Goal: Task Accomplishment & Management: Manage account settings

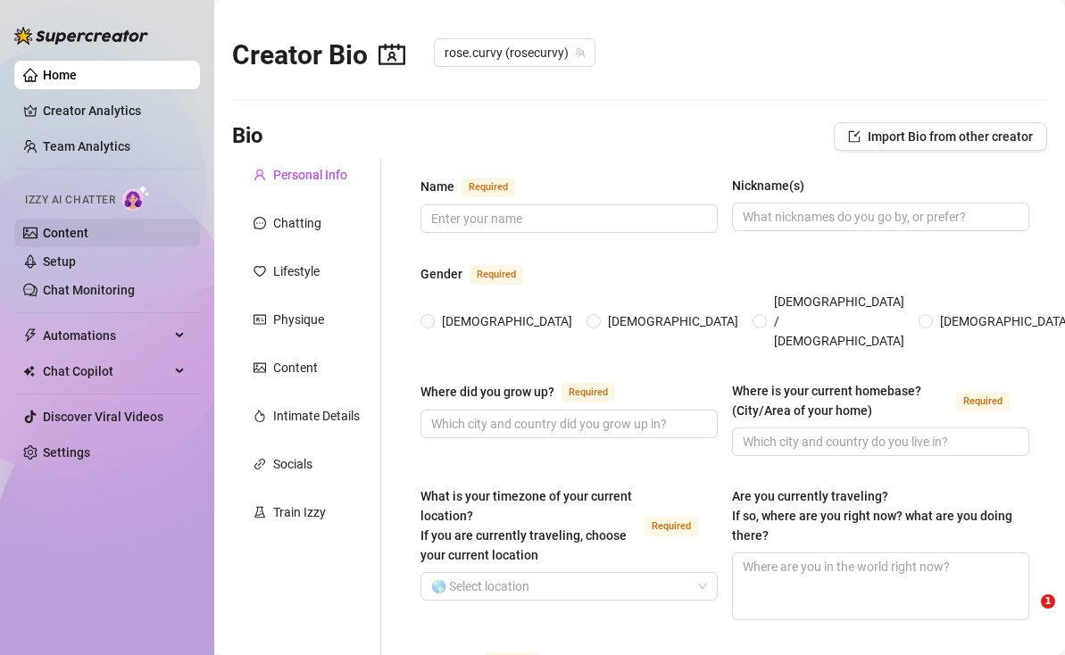
type input "Rose Curvy"
type input "Rose"
type input "[GEOGRAPHIC_DATA], [GEOGRAPHIC_DATA]"
type input "Sarasota [US_STATE]"
type textarea "no"
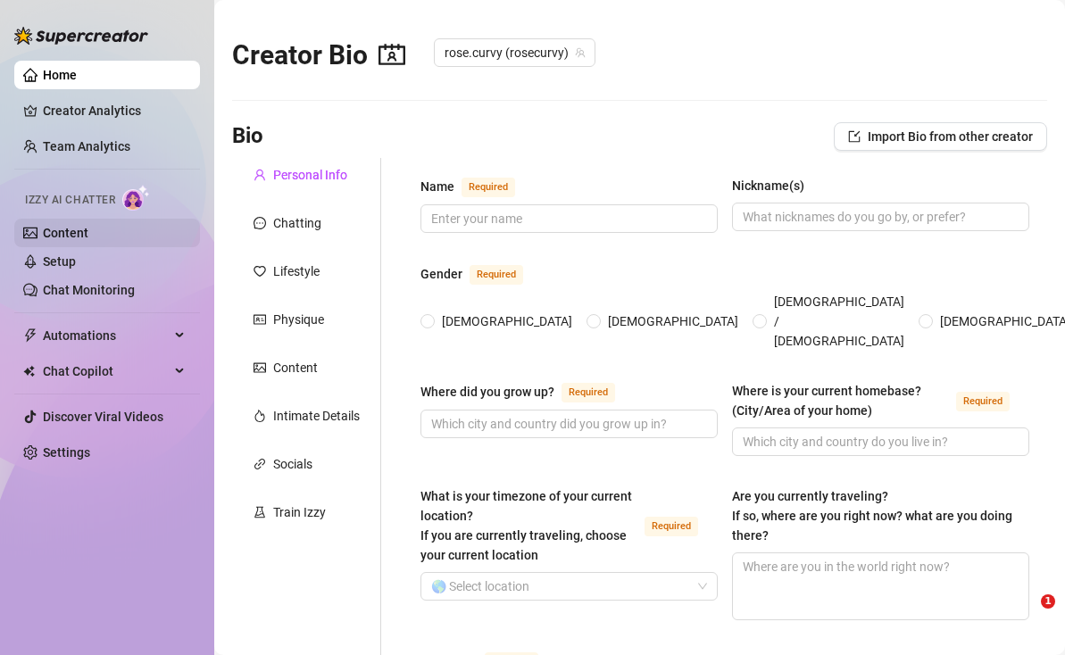
type input "straight"
type input "single"
type input "one"
type input "none"
type input "2 dogs and one cat"
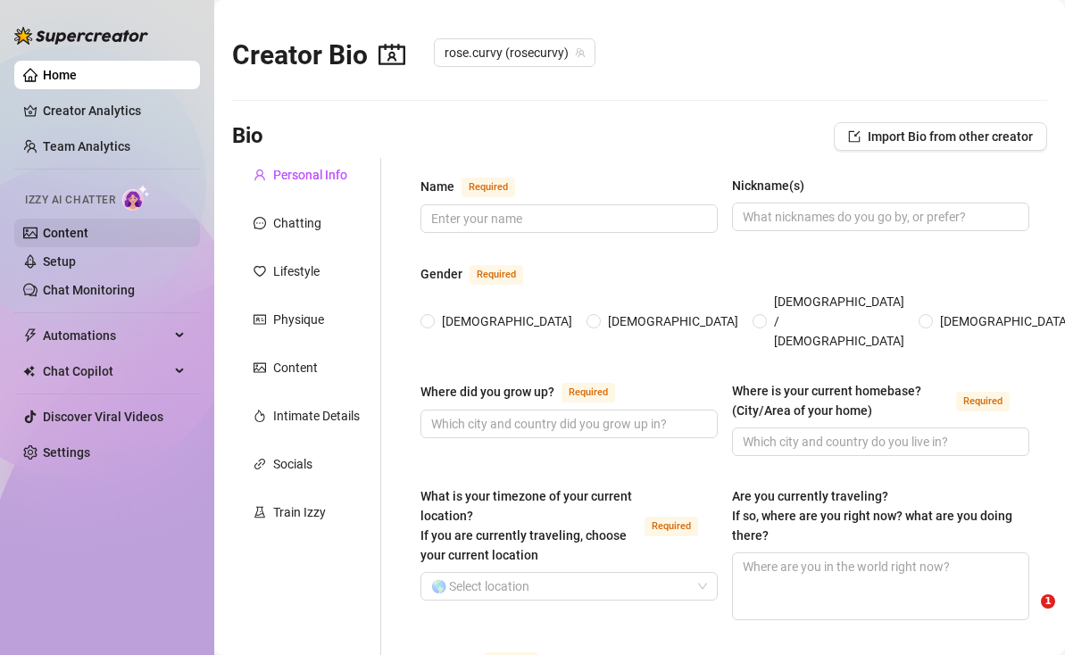
type input "landlord"
type input "flight attendant, lifestyle coach, golf fitness instructor"
type input "Masters"
type input "spiritual"
type input "Mind Your Own Business, stay away from hate, drama, cruelty and anger"
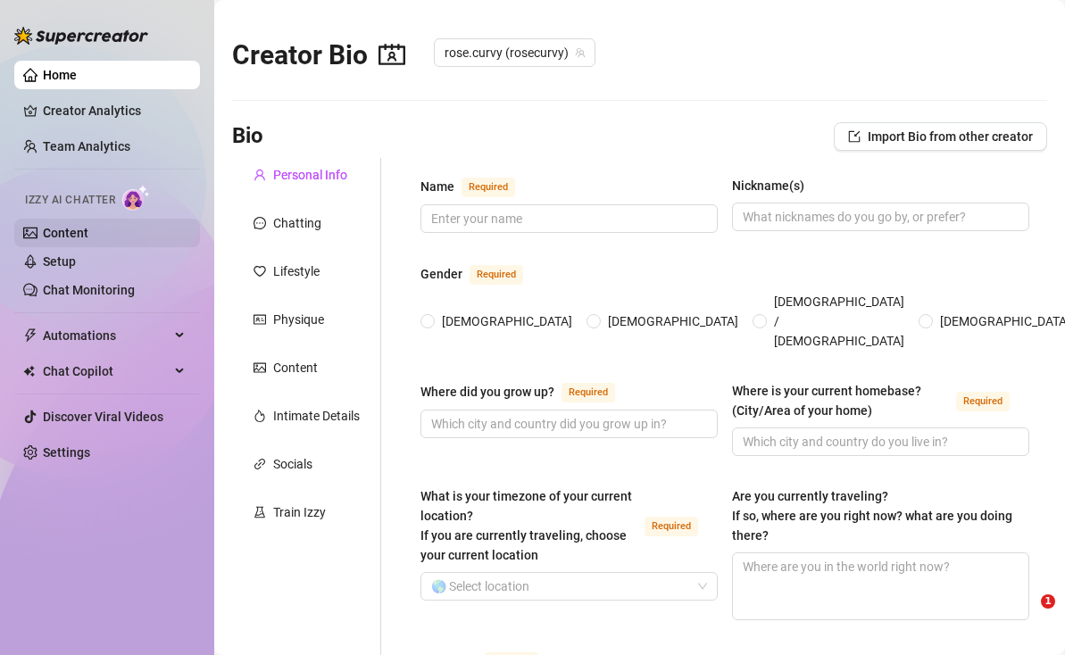
type textarea "My dream is to become one of the best [DEMOGRAPHIC_DATA] competitive dancers in…"
type textarea "One time I tried filming a sultry reel while walking my dog in heels and a tigh…"
type textarea "I have a Master of Science in Holistic Nutrition, used to be a flight attendant…"
type textarea "I believe women in their prime are the most powerful, sensual, and wise. I’m he…"
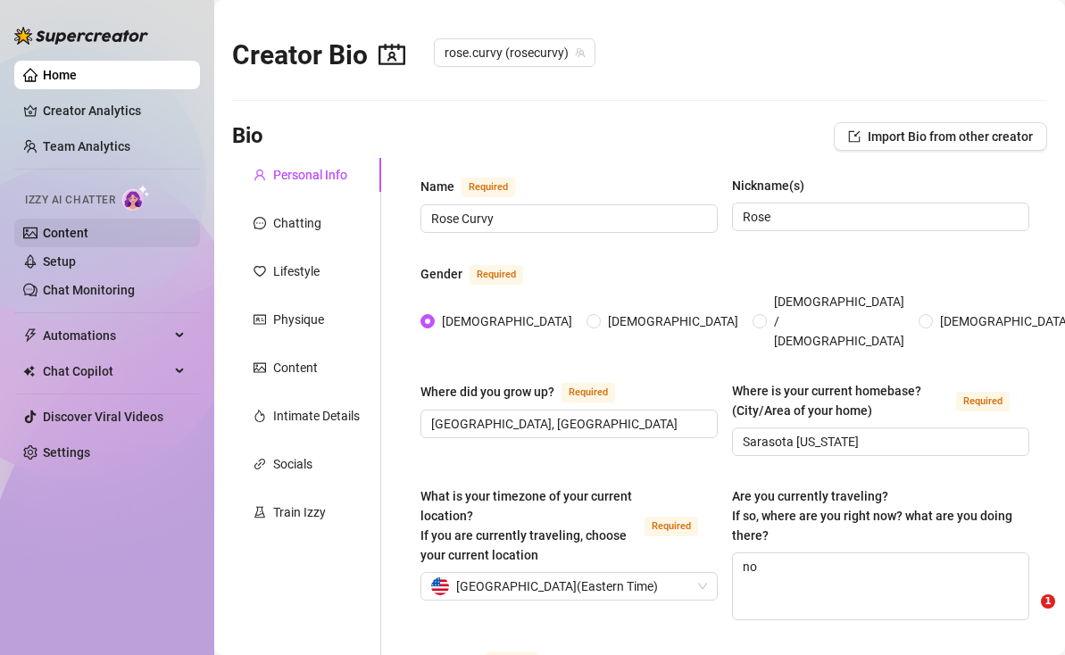
radio input "true"
type input "[DATE]"
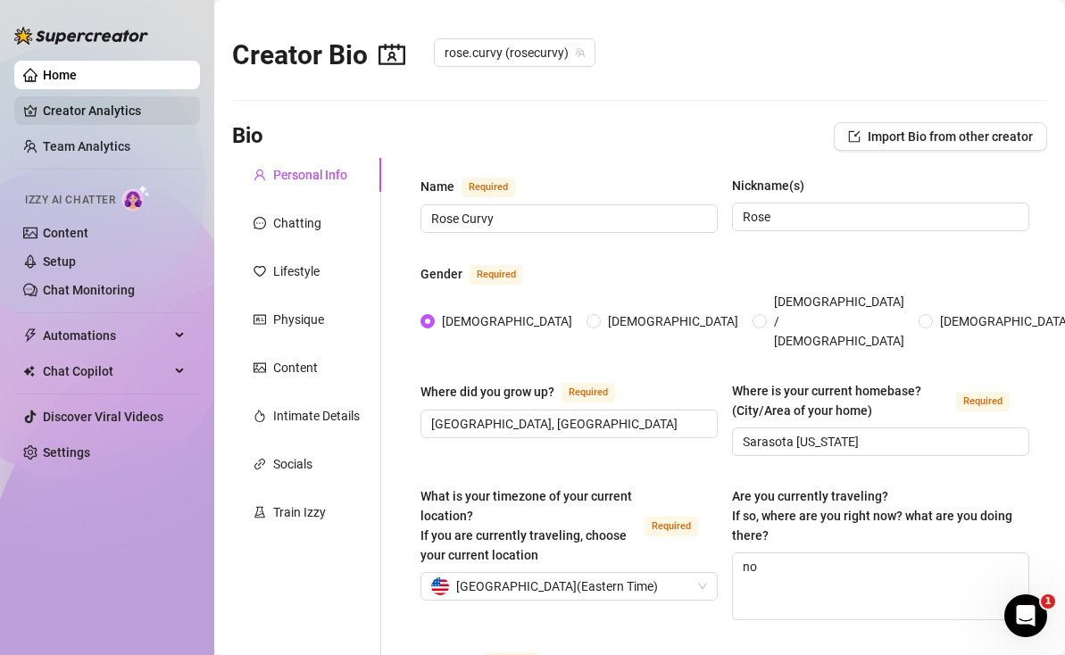
click at [79, 112] on link "Creator Analytics" at bounding box center [114, 110] width 143 height 29
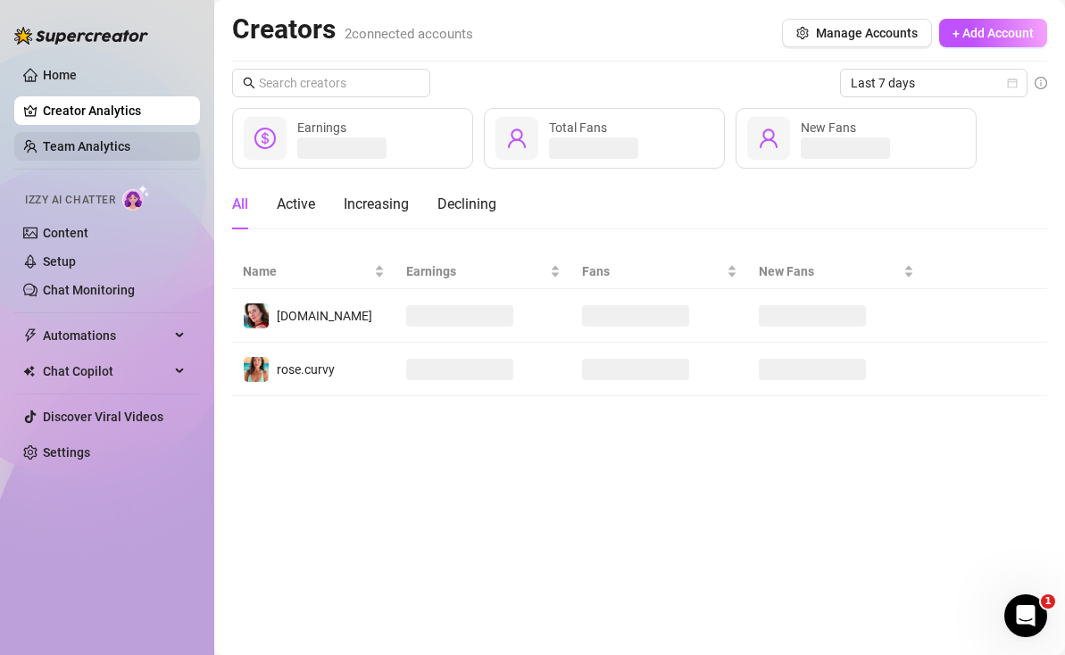
click at [74, 146] on link "Team Analytics" at bounding box center [86, 146] width 87 height 14
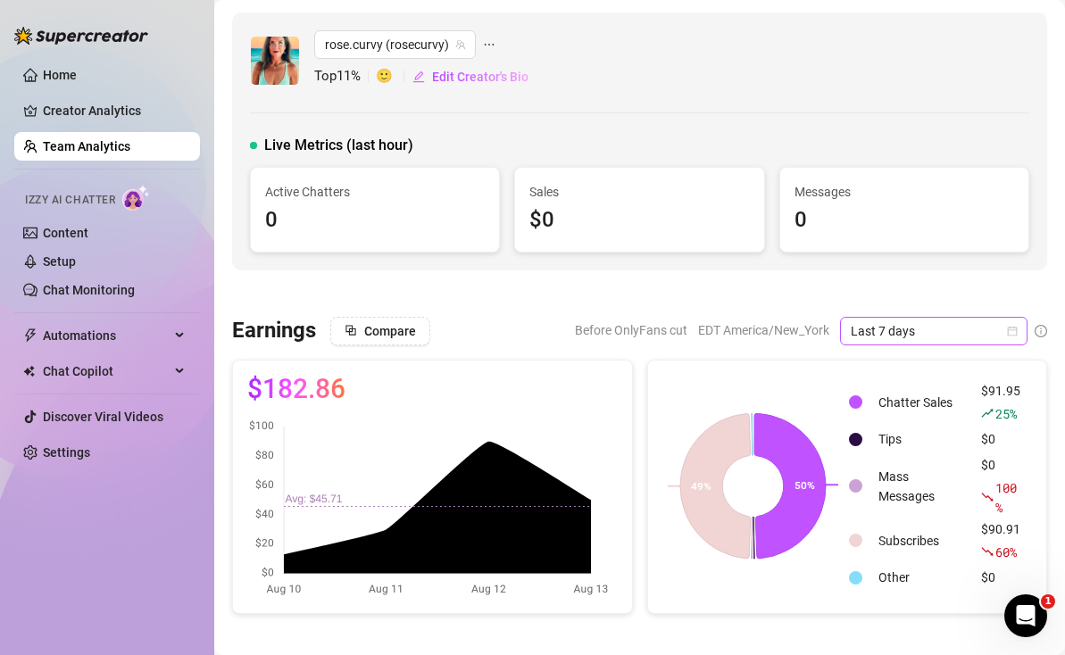
click at [952, 333] on span "Last 7 days" at bounding box center [934, 331] width 166 height 27
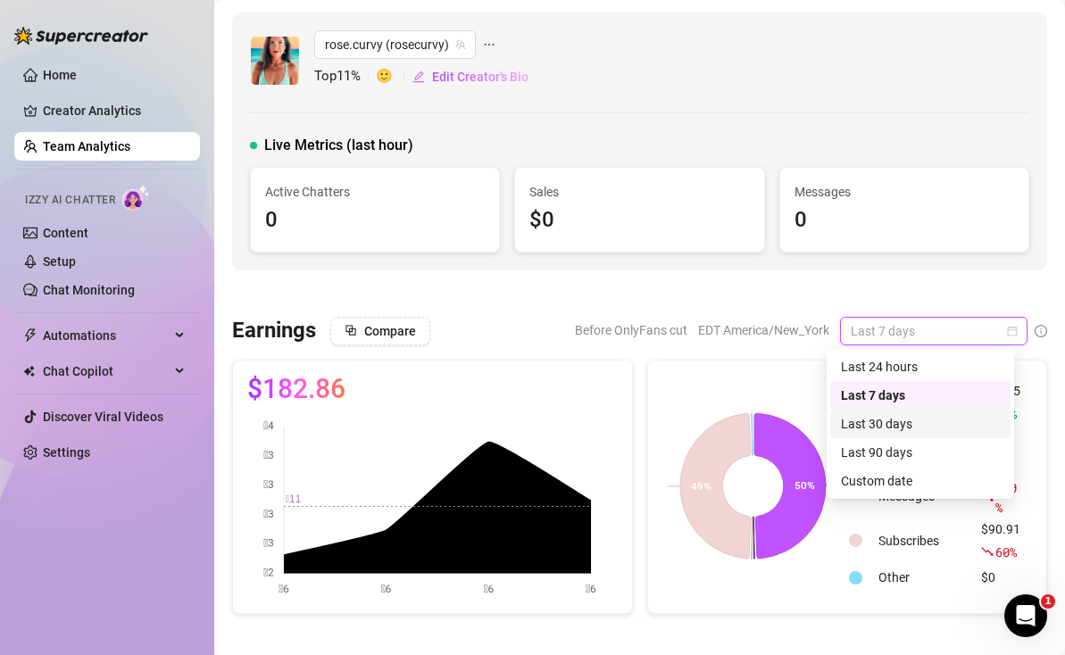
click at [894, 420] on div "Last 30 days" at bounding box center [920, 424] width 159 height 20
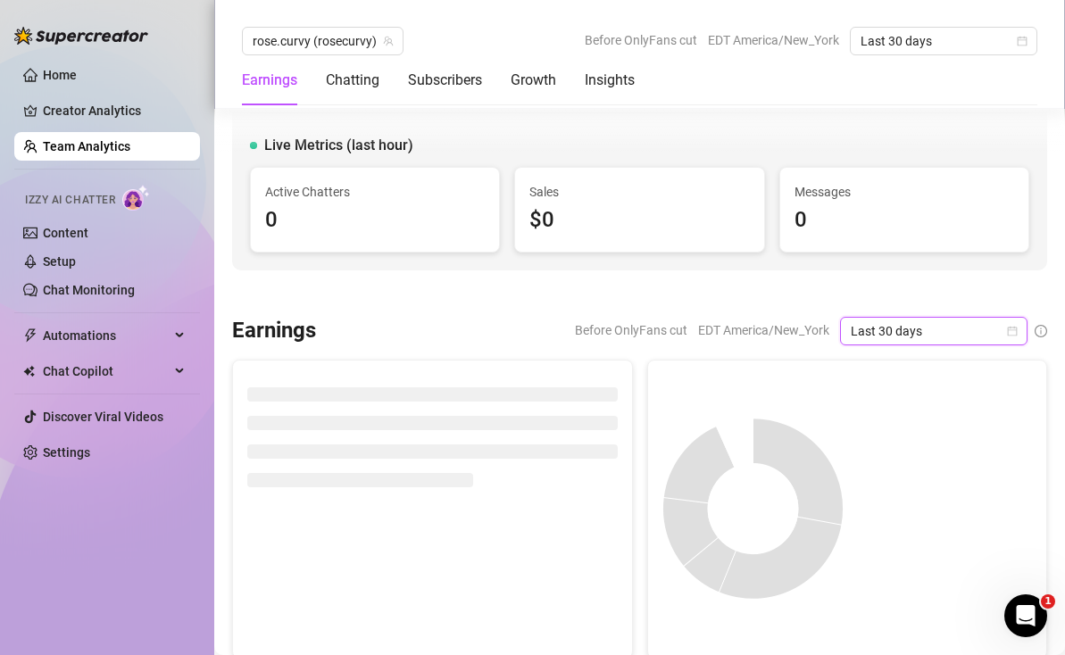
scroll to position [362, 0]
